Goal: Task Accomplishment & Management: Manage account settings

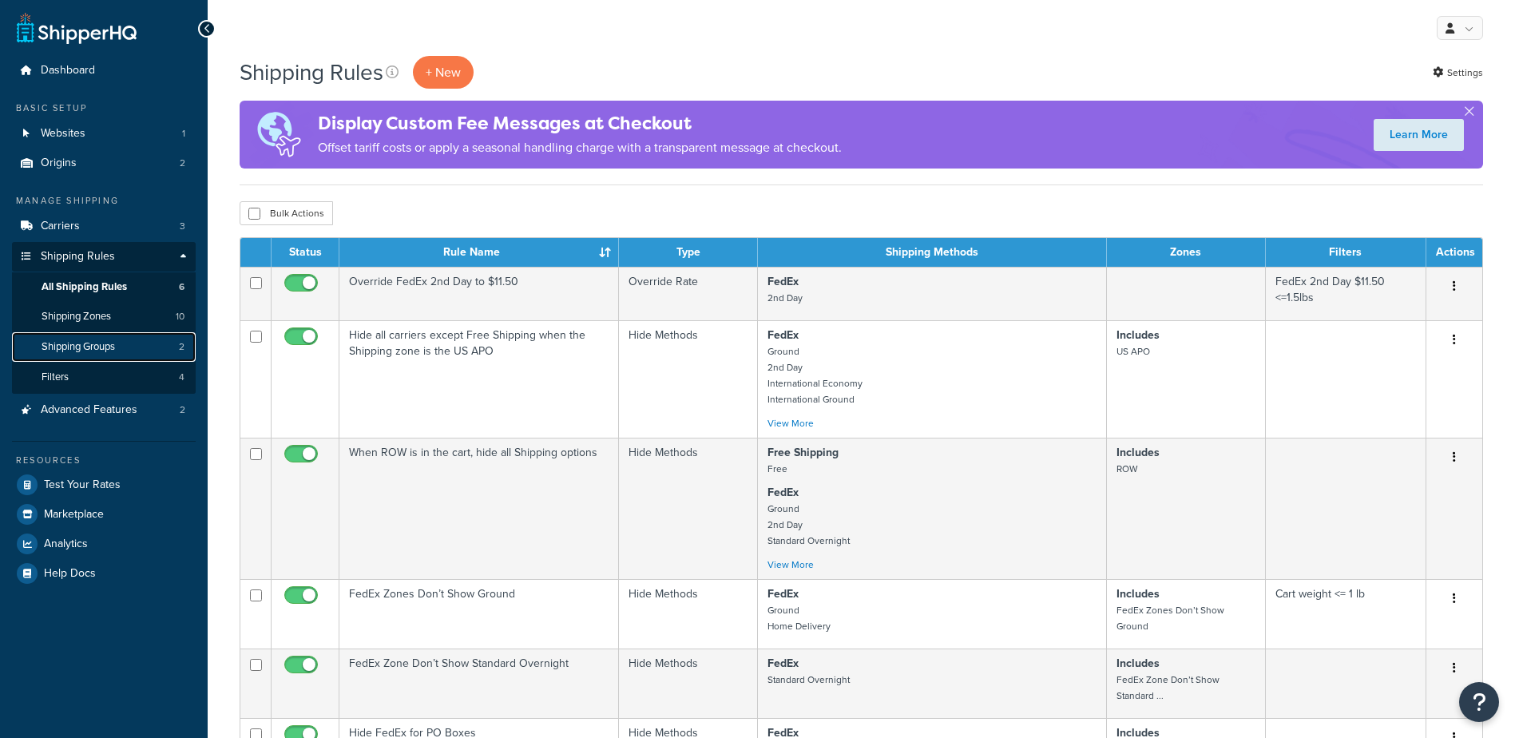
click at [121, 340] on link "Shipping Groups 2" at bounding box center [104, 347] width 184 height 30
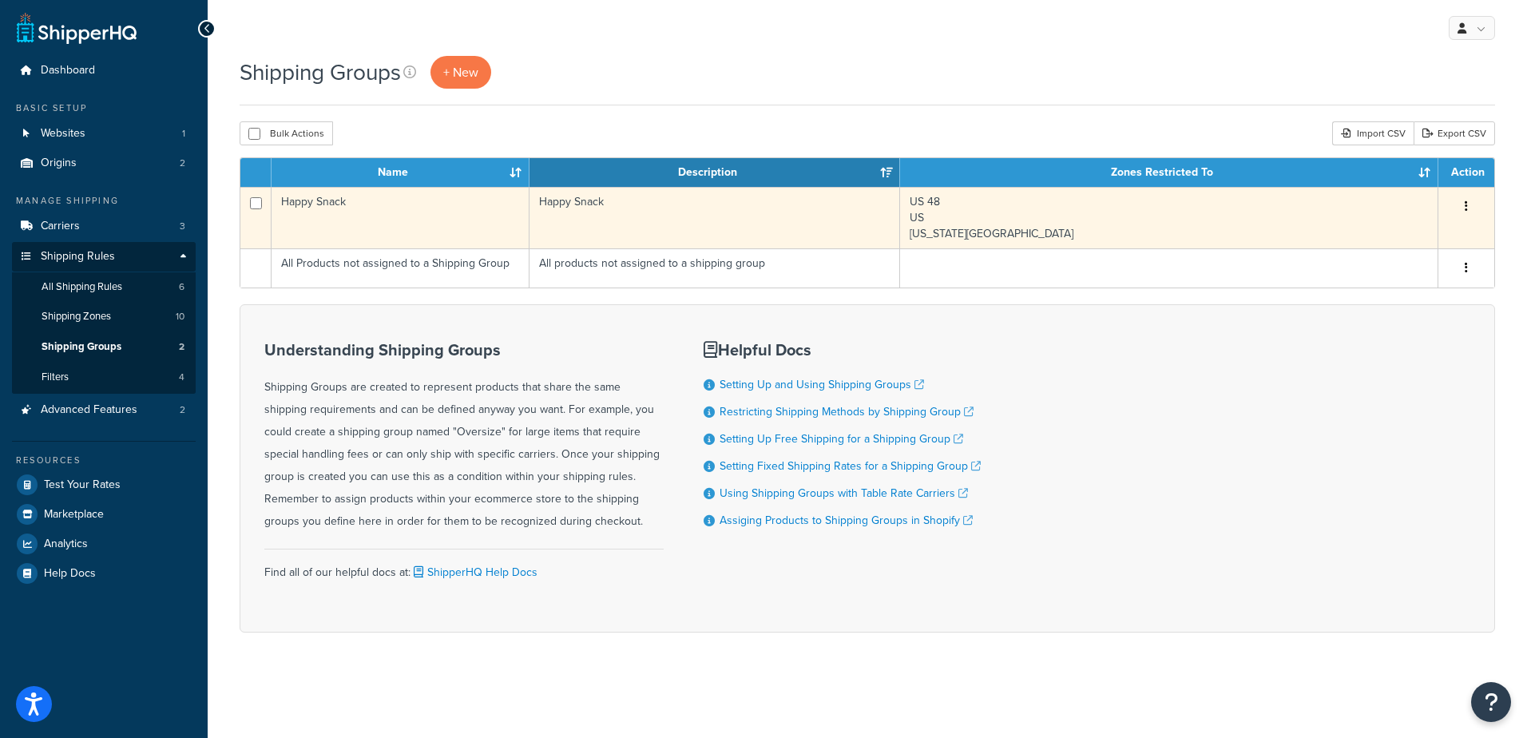
click at [426, 216] on td "Happy Snack" at bounding box center [401, 218] width 258 height 62
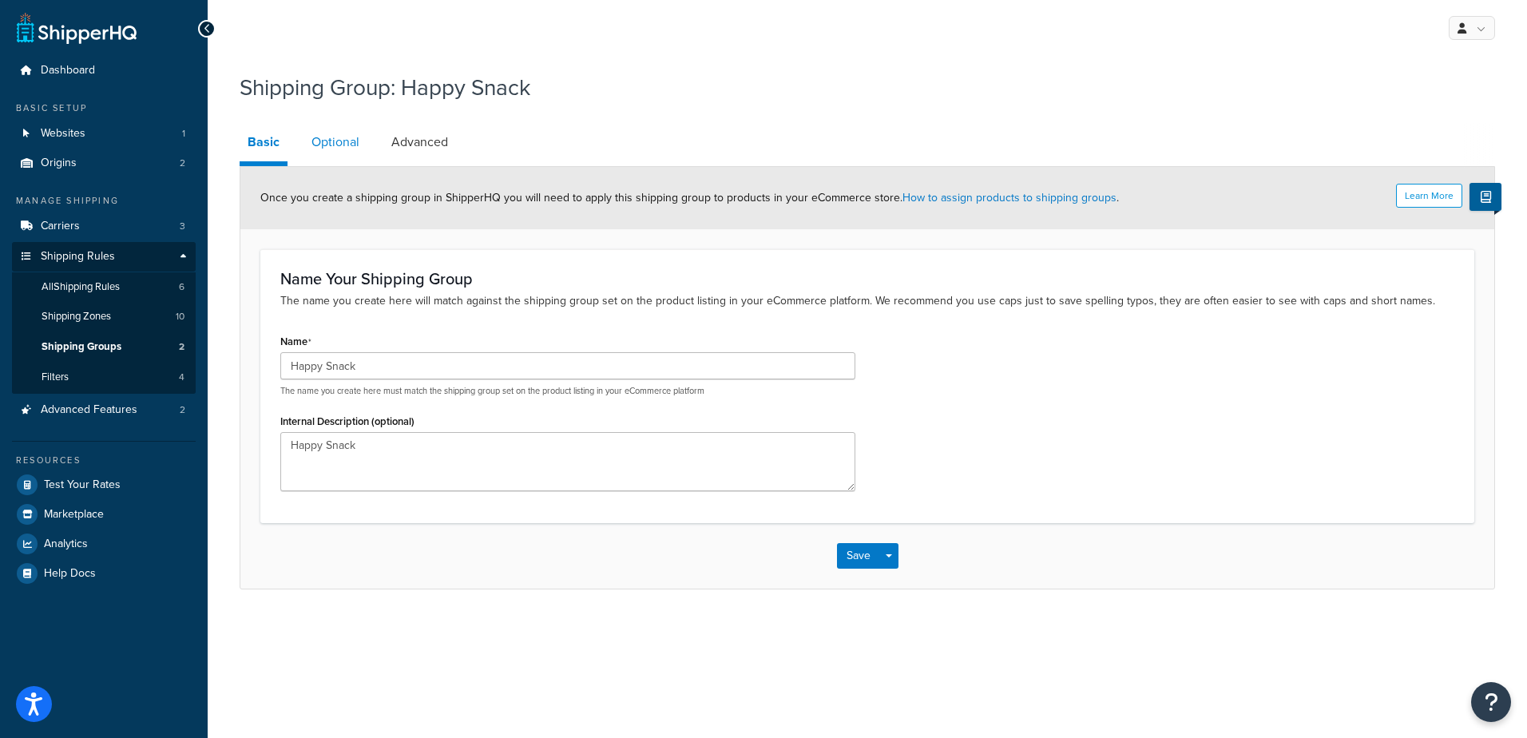
click at [325, 138] on link "Optional" at bounding box center [336, 142] width 64 height 38
